Goal: Find specific page/section: Find specific page/section

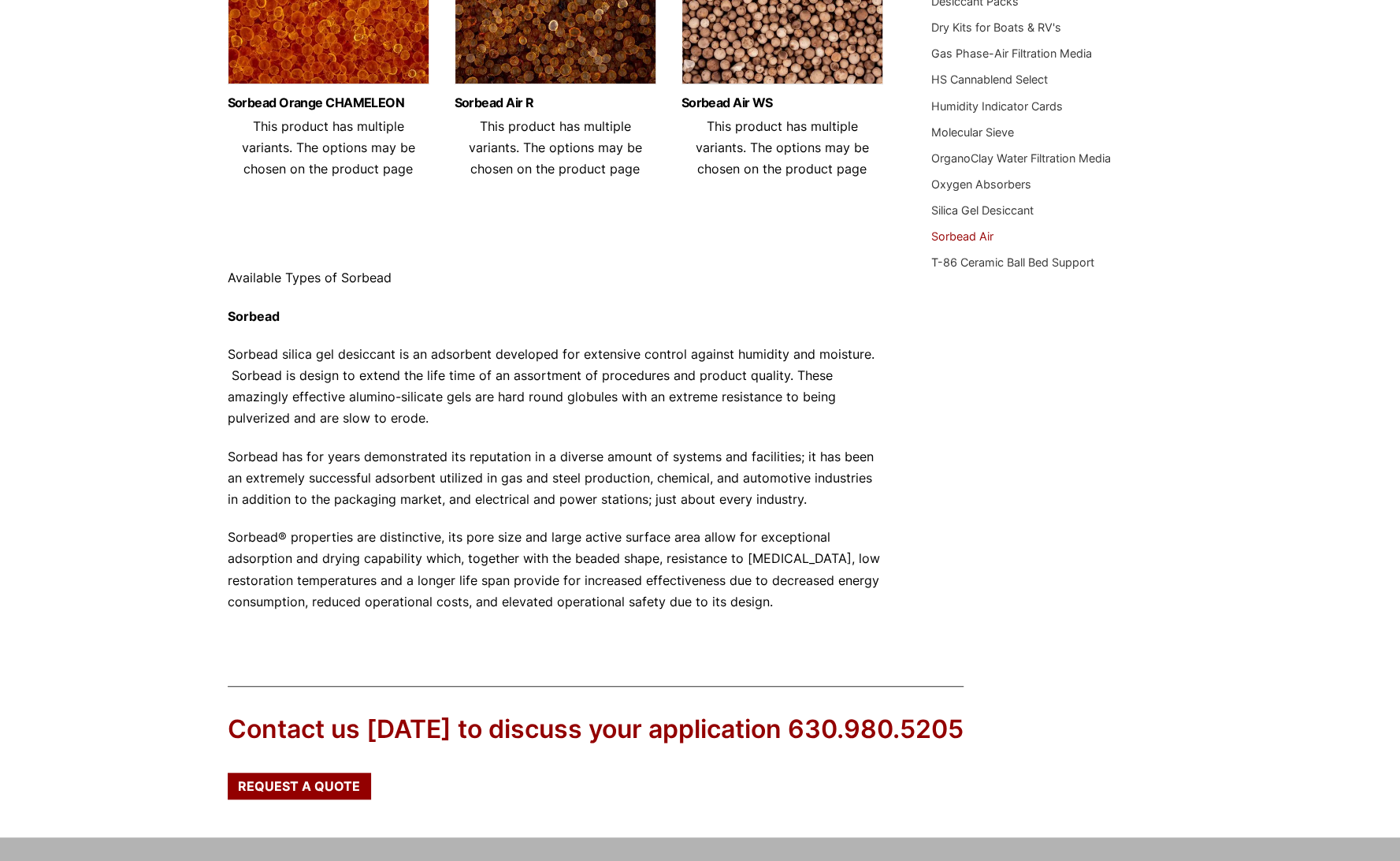
scroll to position [394, 0]
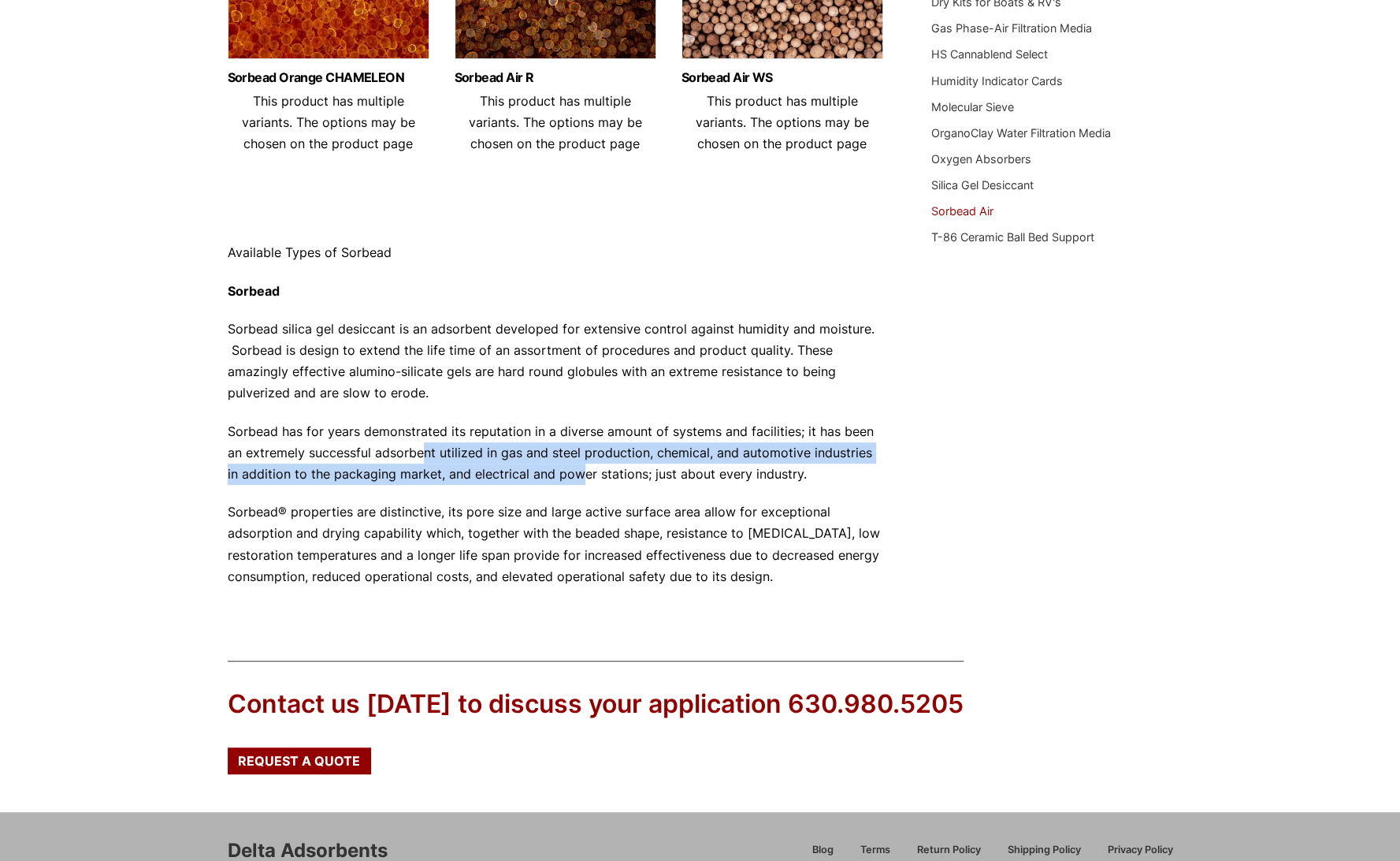
drag, startPoint x: 424, startPoint y: 453, endPoint x: 566, endPoint y: 474, distance: 143.5
click at [566, 474] on p "Sorbead has for years demonstrated its reputation in a diverse amount of system…" at bounding box center [556, 453] width 657 height 65
click at [996, 186] on link "Silica Gel Desiccant" at bounding box center [983, 185] width 102 height 14
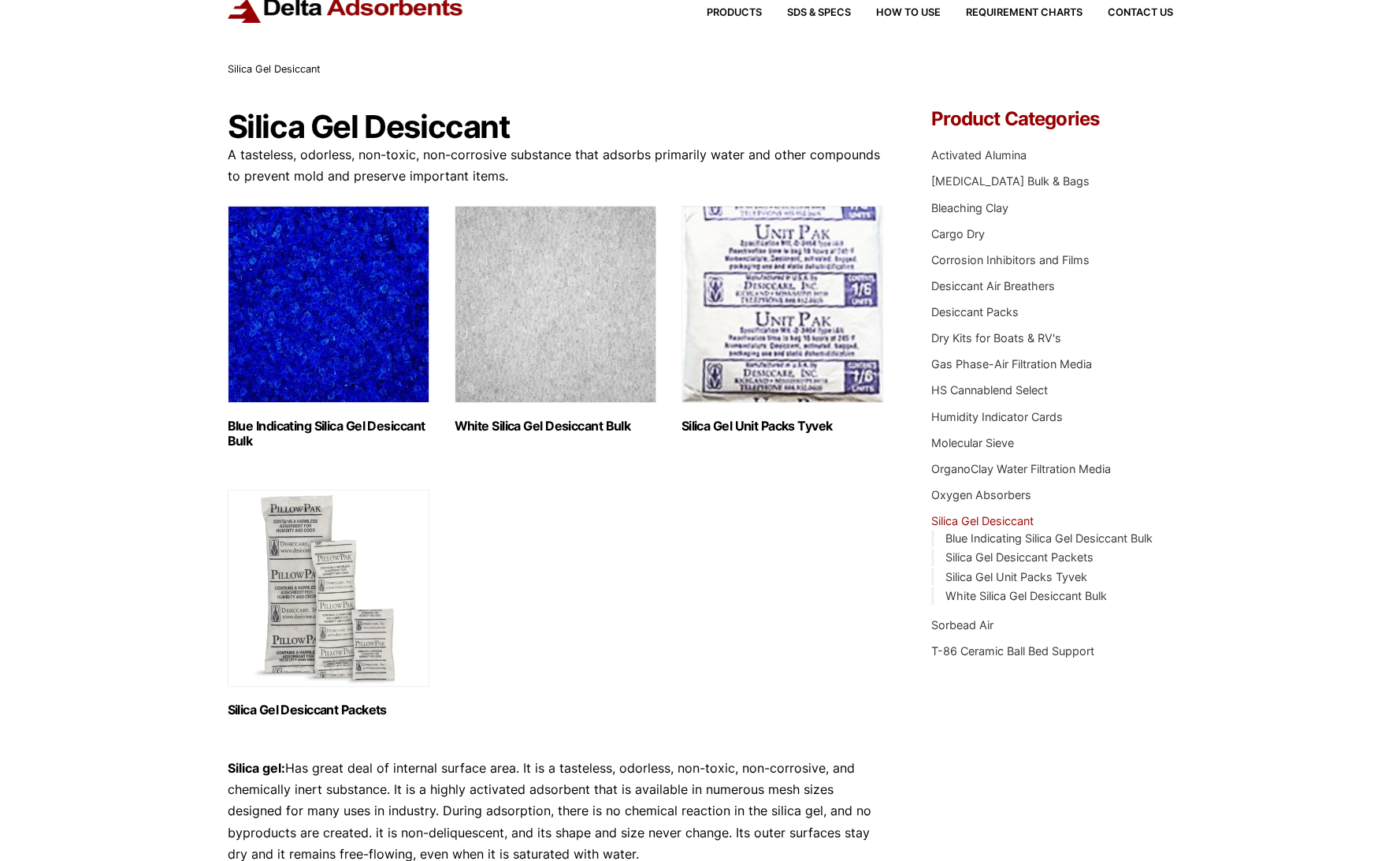
scroll to position [79, 0]
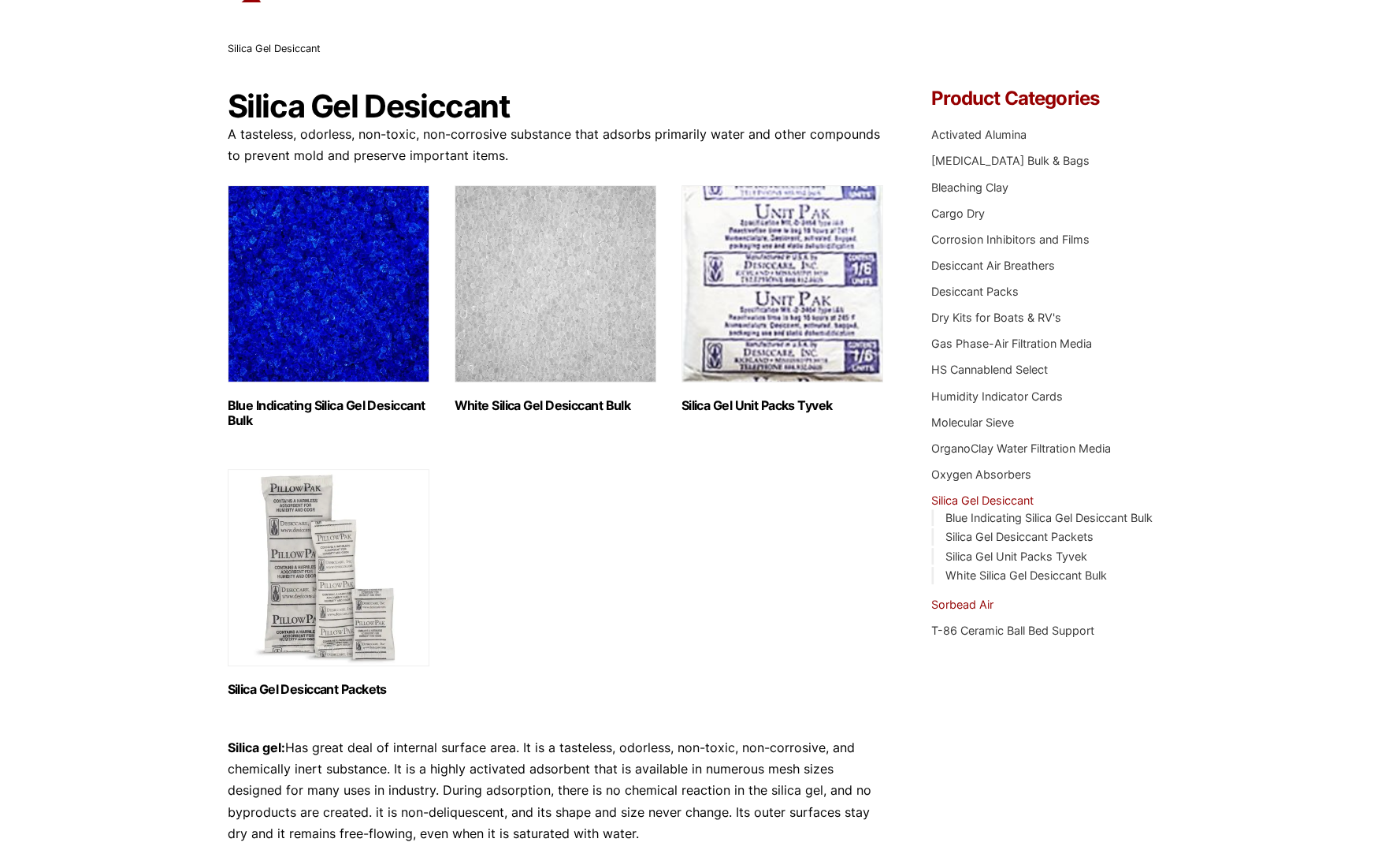
click at [969, 605] on link "Sorbead Air" at bounding box center [962, 604] width 62 height 14
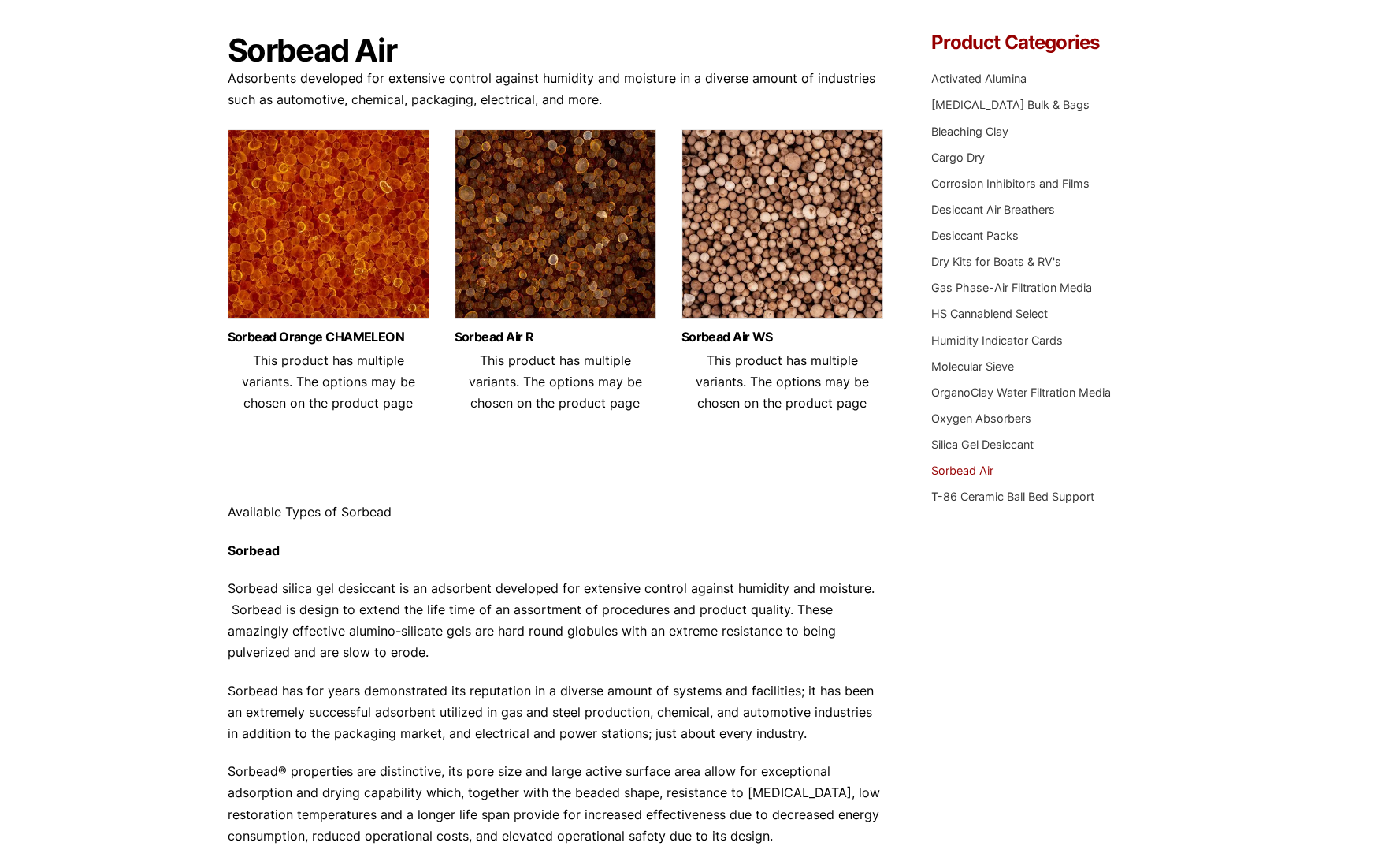
scroll to position [394, 0]
